Goal: Task Accomplishment & Management: Manage account settings

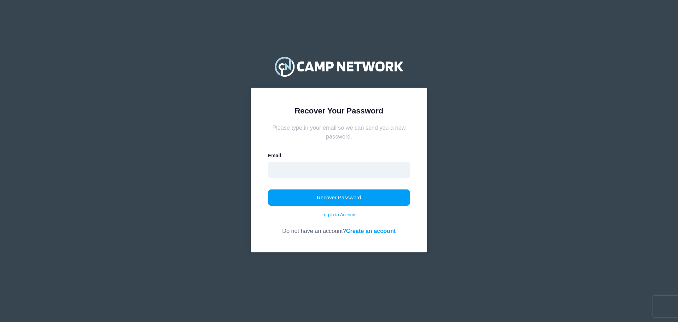
click at [301, 166] on input "email" at bounding box center [339, 170] width 142 height 16
type input "melissabaker3778@gmail.com"
click at [325, 197] on button "Recover Password" at bounding box center [339, 197] width 142 height 16
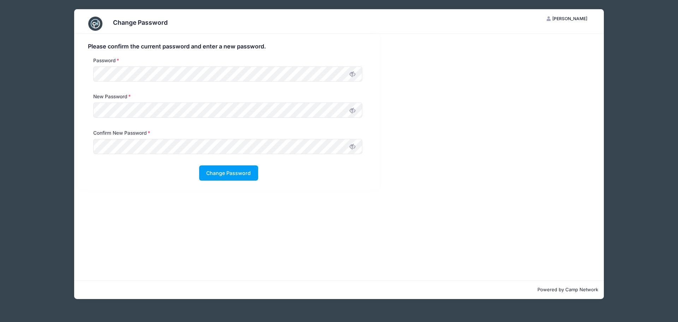
drag, startPoint x: 265, startPoint y: 248, endPoint x: 228, endPoint y: 211, distance: 51.9
click at [265, 247] on div "Please confirm the current password and enter a new password. Password New Pass…" at bounding box center [339, 157] width 530 height 246
drag, startPoint x: 211, startPoint y: 178, endPoint x: 214, endPoint y: 183, distance: 5.8
click at [212, 177] on button "Change Password" at bounding box center [228, 172] width 59 height 15
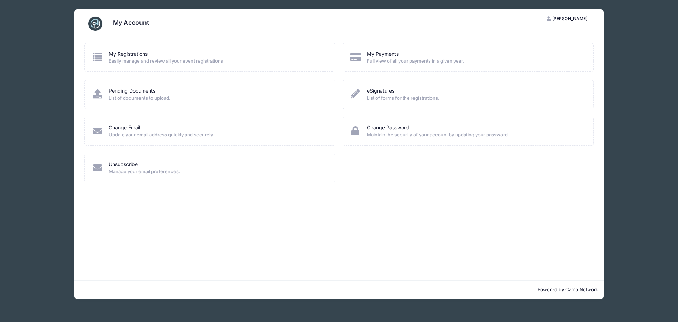
click at [129, 59] on span "Easily manage and review all your event registrations." at bounding box center [217, 61] width 217 height 7
click at [101, 59] on icon at bounding box center [98, 56] width 12 height 9
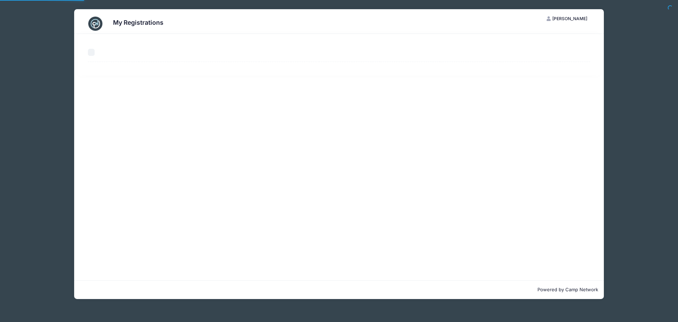
select select "50"
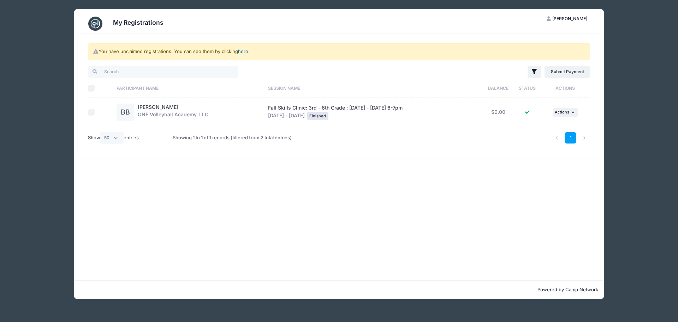
click at [241, 52] on link "here" at bounding box center [243, 51] width 10 height 6
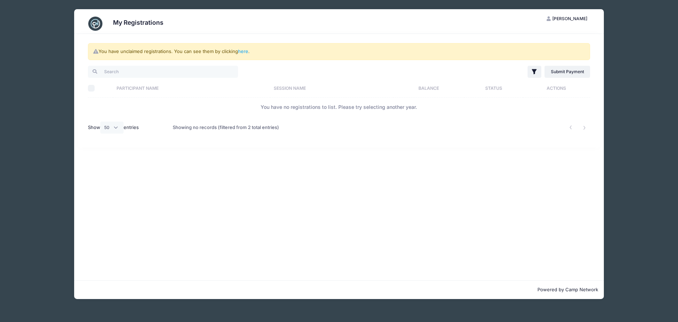
click at [127, 89] on th "Participant Name" at bounding box center [191, 88] width 157 height 19
click at [93, 86] on th "Select All" at bounding box center [100, 88] width 25 height 19
click at [91, 89] on input "Select All" at bounding box center [91, 88] width 7 height 7
checkbox input "true"
click at [159, 87] on th "Participant Name" at bounding box center [198, 88] width 170 height 19
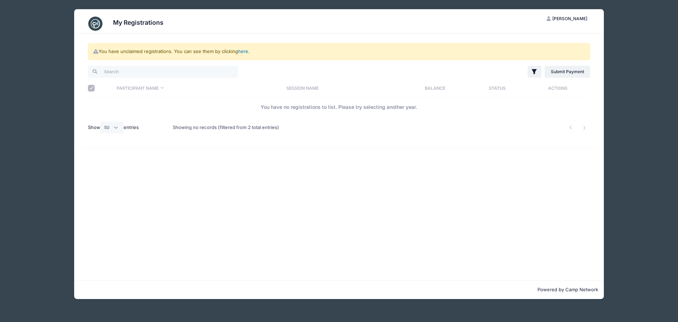
click at [244, 53] on link "here" at bounding box center [243, 51] width 10 height 6
click at [245, 54] on link "here" at bounding box center [243, 51] width 10 height 6
click at [245, 53] on link "here" at bounding box center [243, 51] width 10 height 6
click at [569, 17] on span "[PERSON_NAME]" at bounding box center [569, 18] width 35 height 5
click at [544, 33] on link "My Account" at bounding box center [550, 35] width 82 height 13
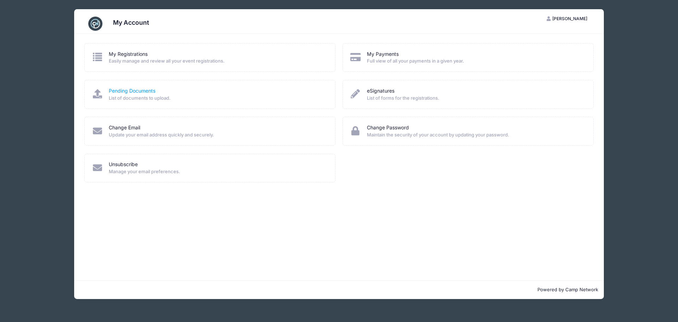
click at [124, 91] on link "Pending Documents" at bounding box center [132, 90] width 47 height 7
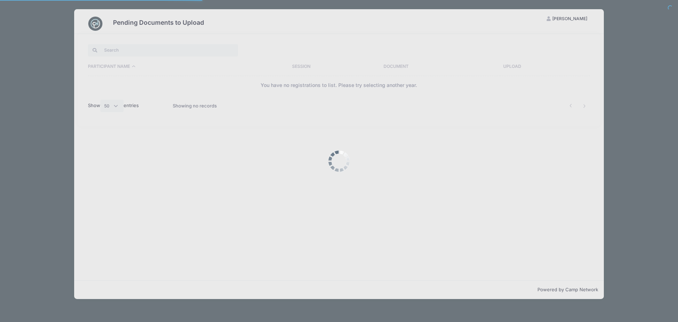
select select "50"
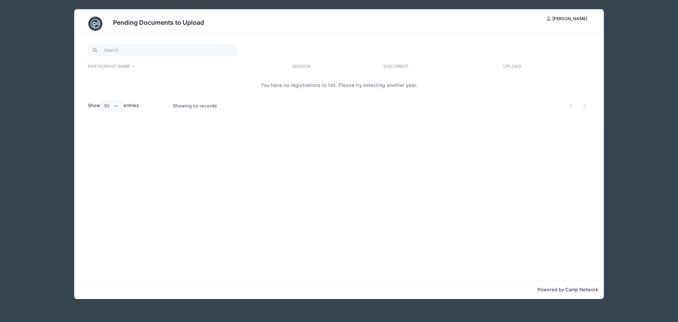
click at [552, 19] on icon "button" at bounding box center [550, 19] width 6 height 0
click at [536, 35] on link "My Account" at bounding box center [550, 35] width 82 height 13
